Goal: Navigation & Orientation: Find specific page/section

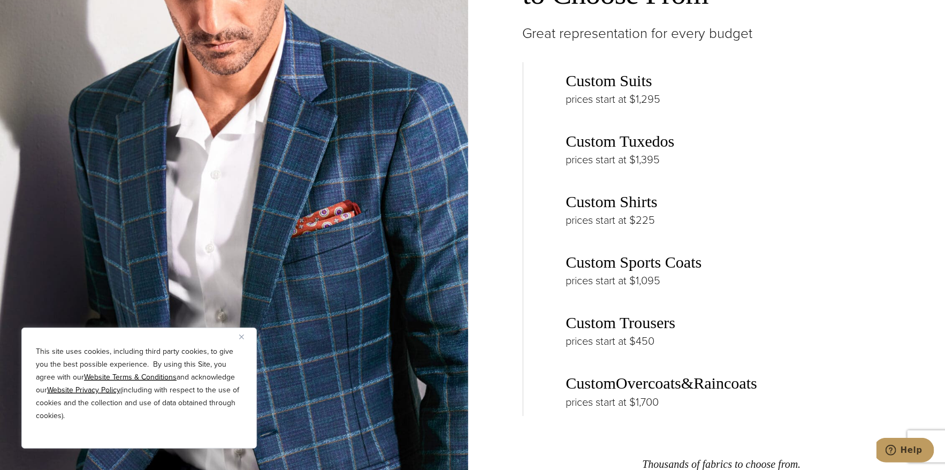
scroll to position [1658, 0]
click at [638, 147] on link "Custom Tuxedos" at bounding box center [620, 142] width 109 height 18
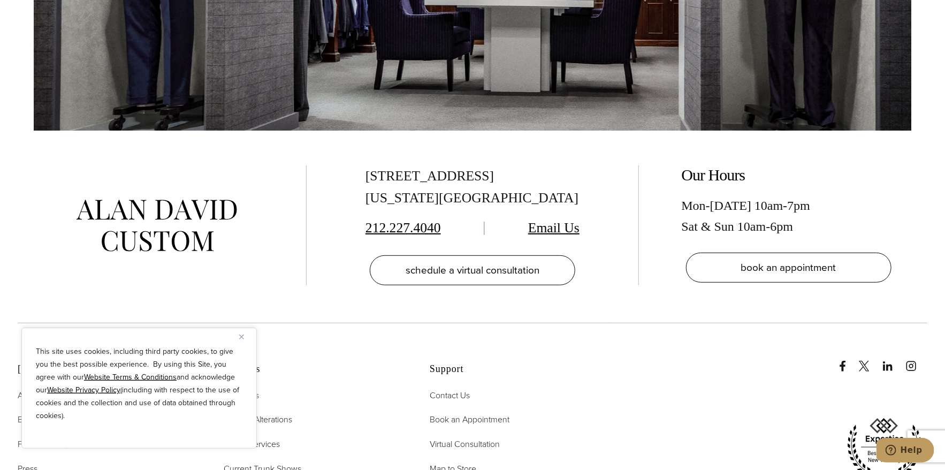
scroll to position [6900, 0]
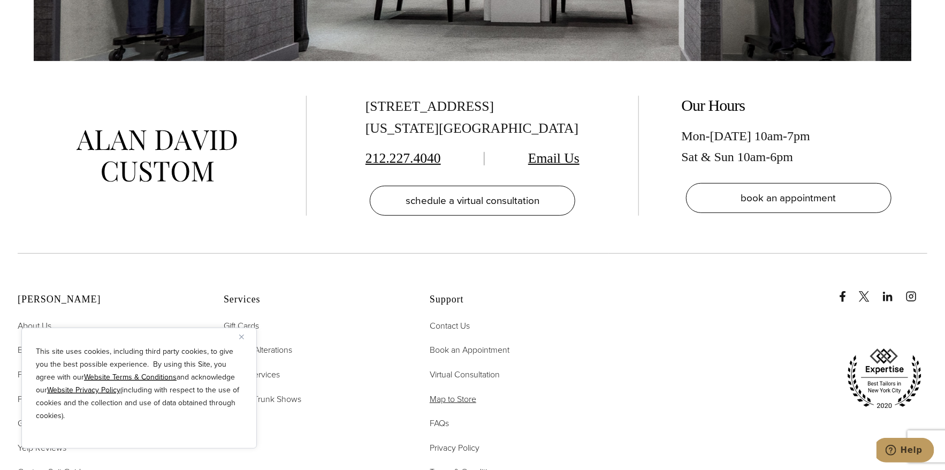
click at [453, 393] on span "Map to Store" at bounding box center [453, 399] width 47 height 12
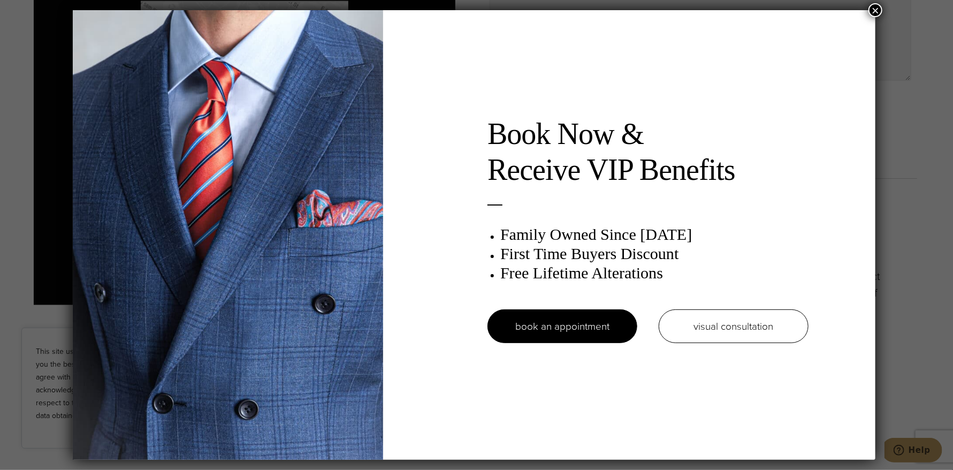
click at [871, 10] on button "×" at bounding box center [875, 10] width 14 height 14
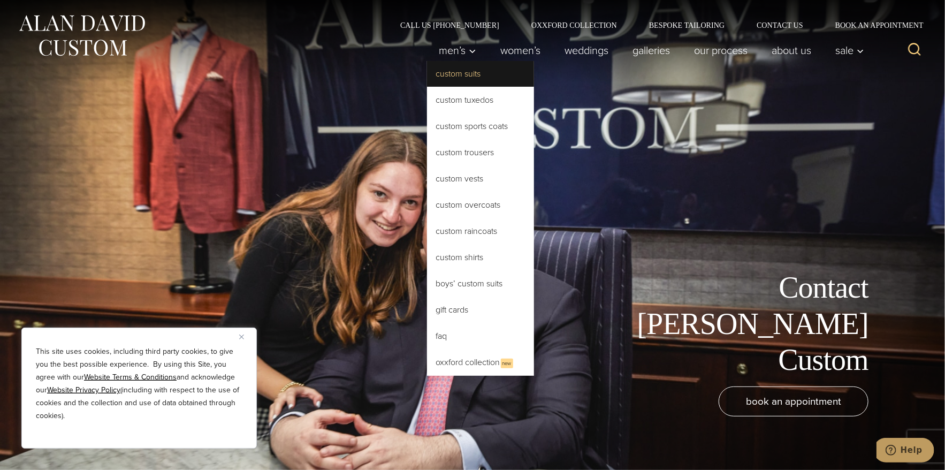
click at [453, 75] on link "Custom Suits" at bounding box center [480, 74] width 107 height 26
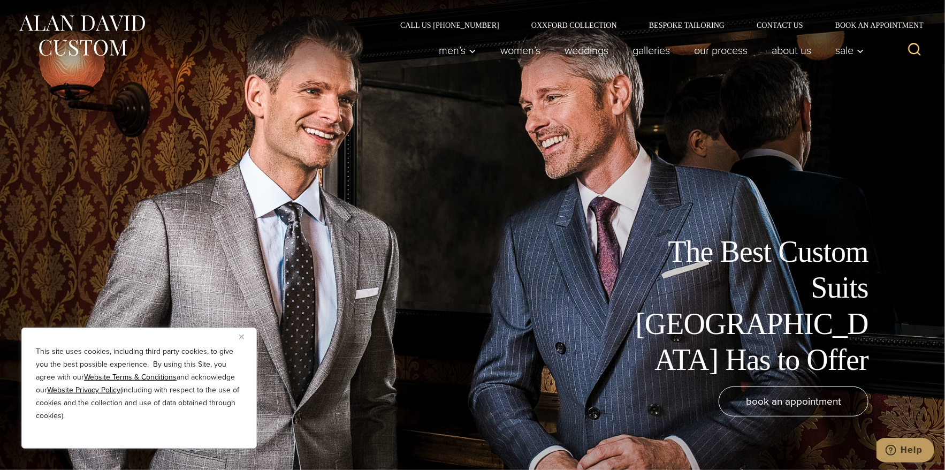
click at [212, 119] on div "The Best Custom Suits NYC Has to Offer book an appointment" at bounding box center [472, 235] width 877 height 470
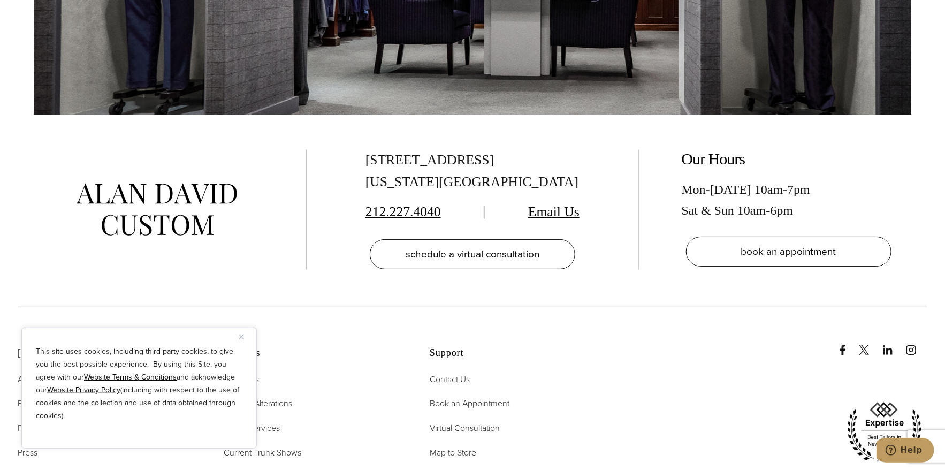
scroll to position [6632, 0]
